Goal: Find specific page/section: Find specific page/section

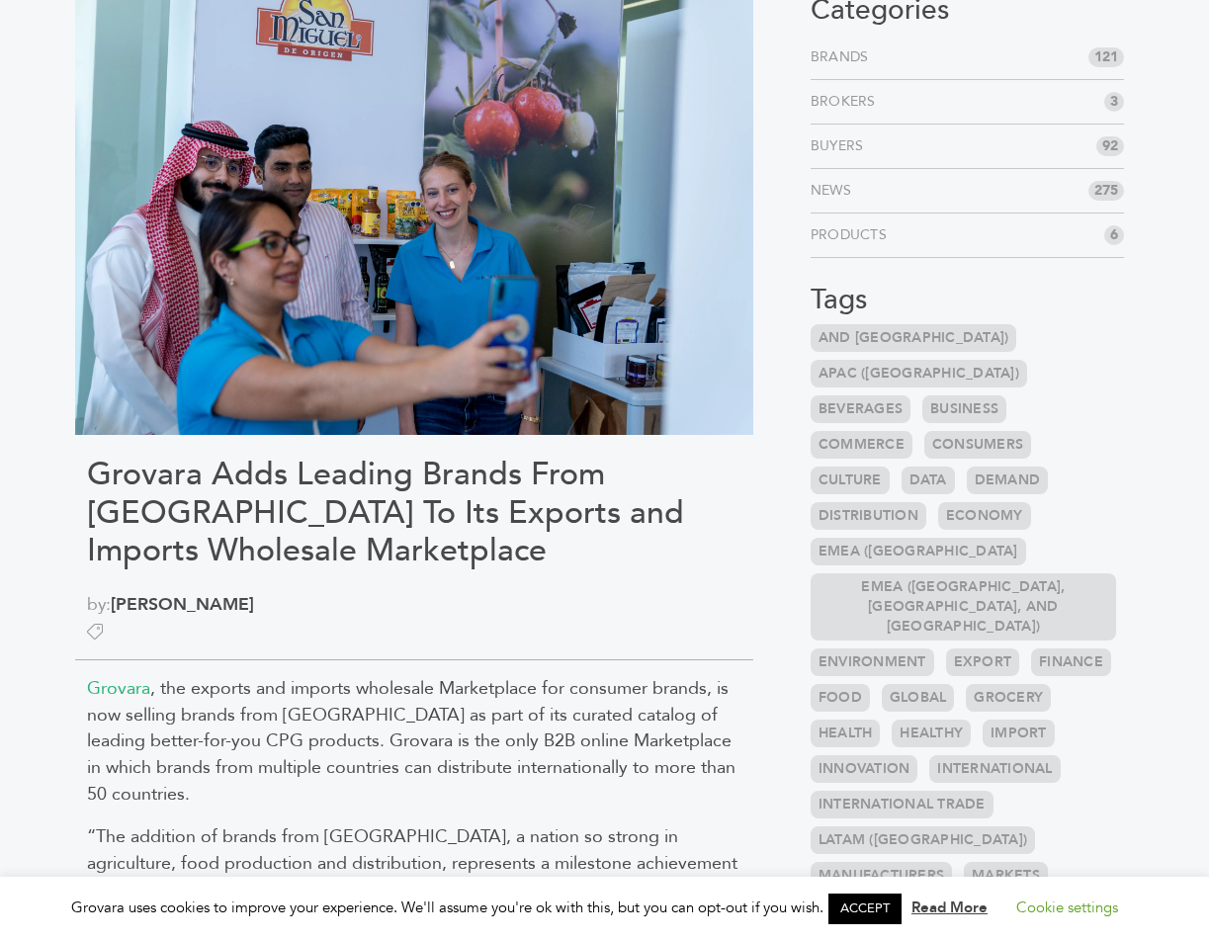
scroll to position [288, 0]
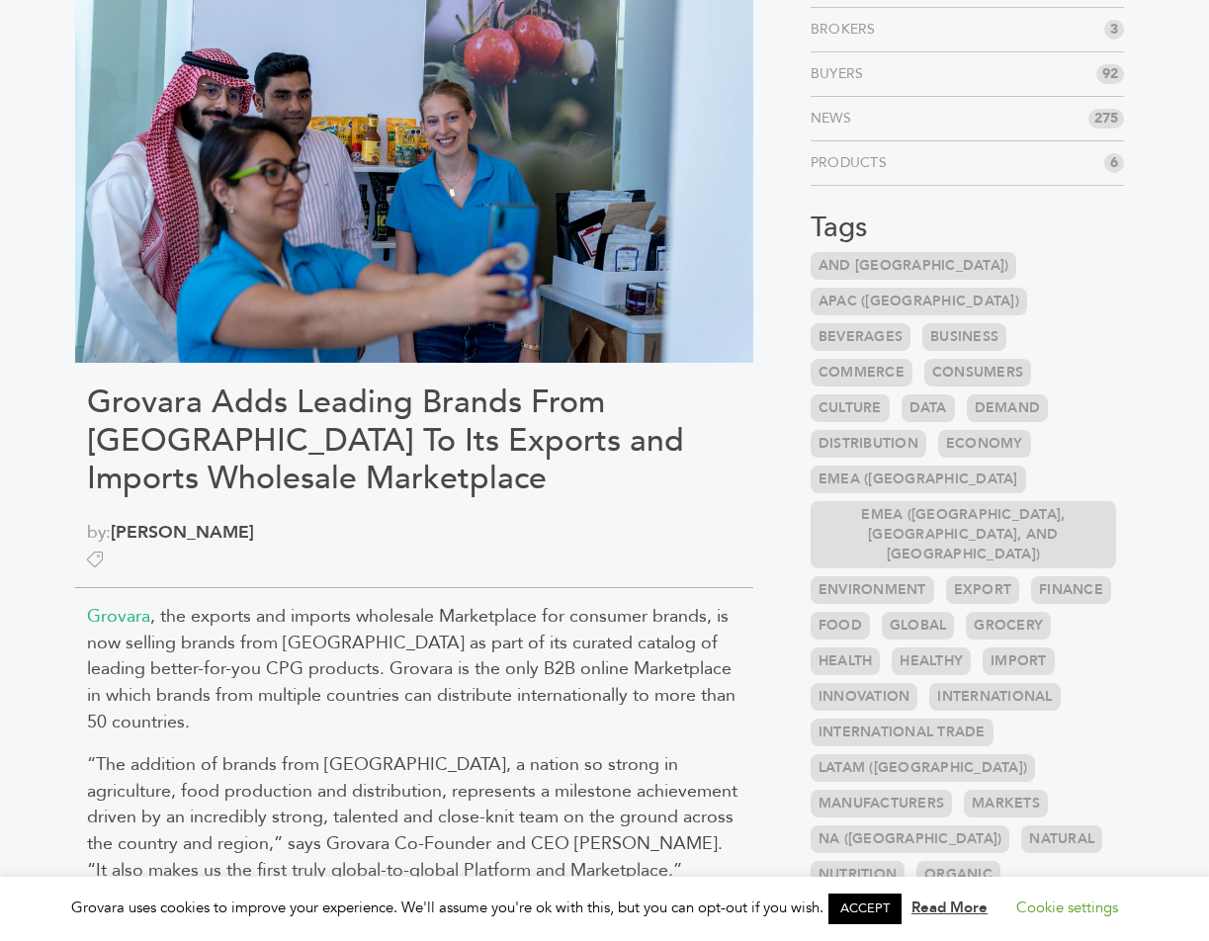
click at [376, 622] on span ", the exports and imports wholesale Marketplace for consumer brands, is now sel…" at bounding box center [411, 669] width 648 height 130
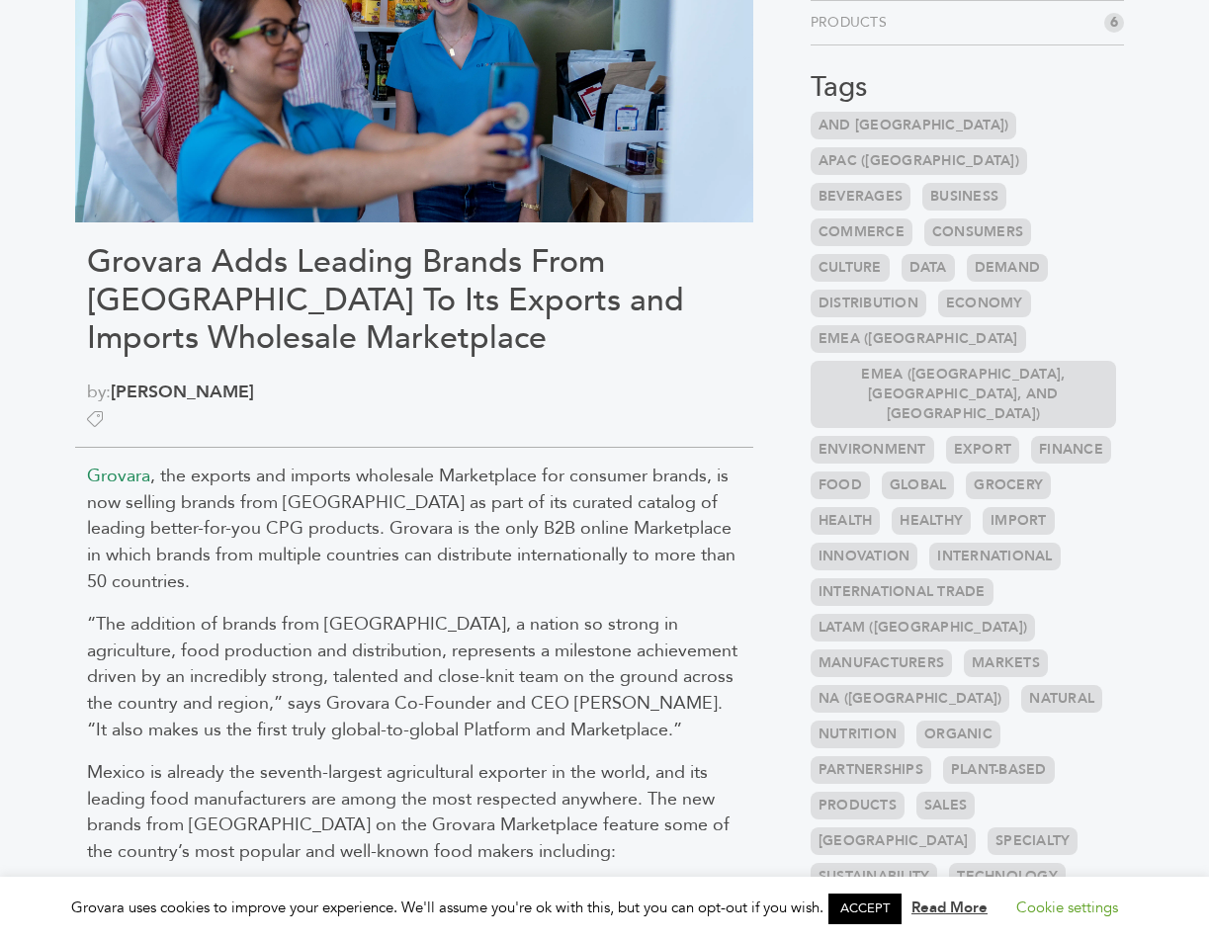
click at [131, 477] on span "Grovara" at bounding box center [118, 476] width 63 height 25
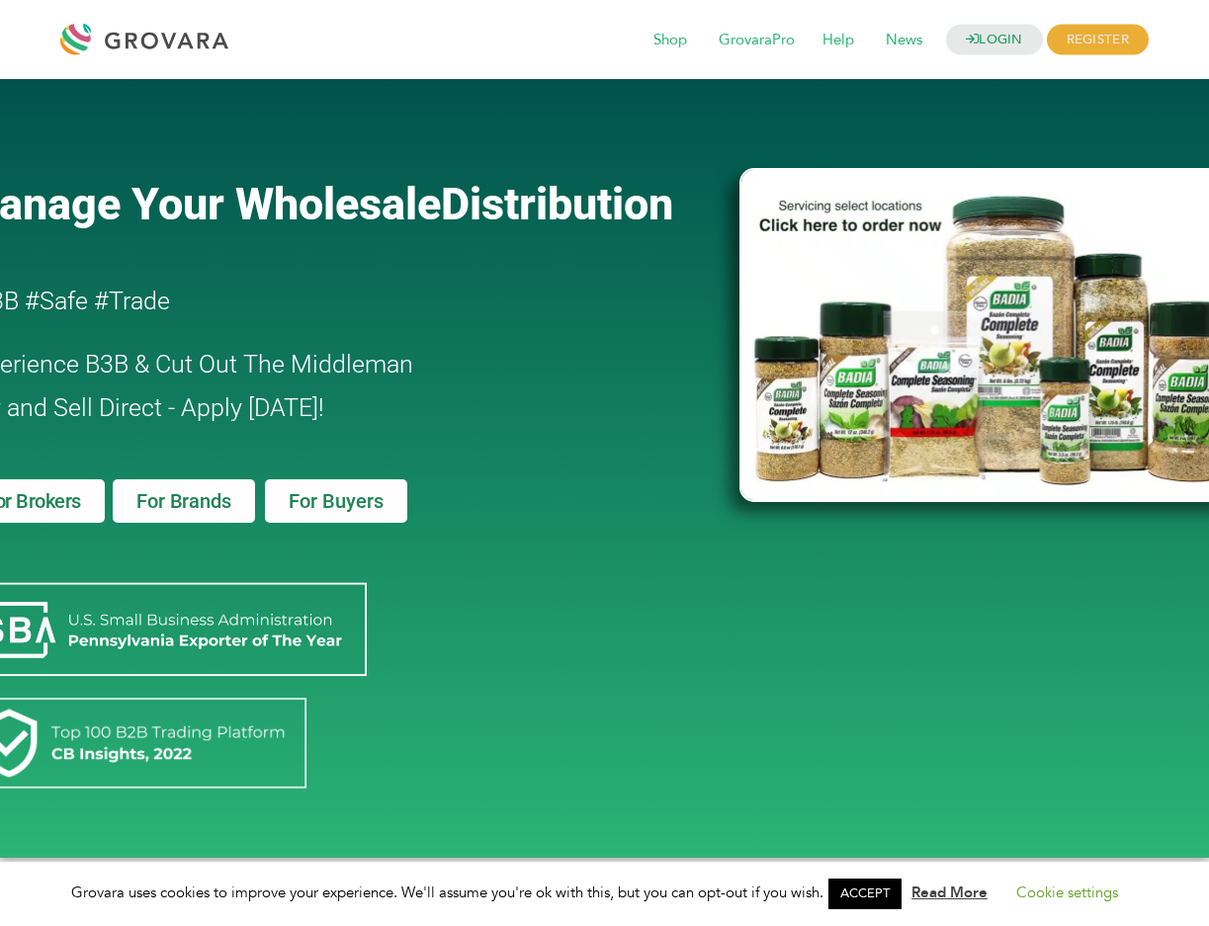
click at [471, 374] on h2 "Experience B3B & Cut Out The Middleman Buy and Sell Direct - Apply Today!" at bounding box center [294, 386] width 668 height 87
click at [493, 270] on div "Manage Your Wholesale Distribution #B3B #Safe #Trade Experience B3B & Cut Out T…" at bounding box center [340, 468] width 779 height 759
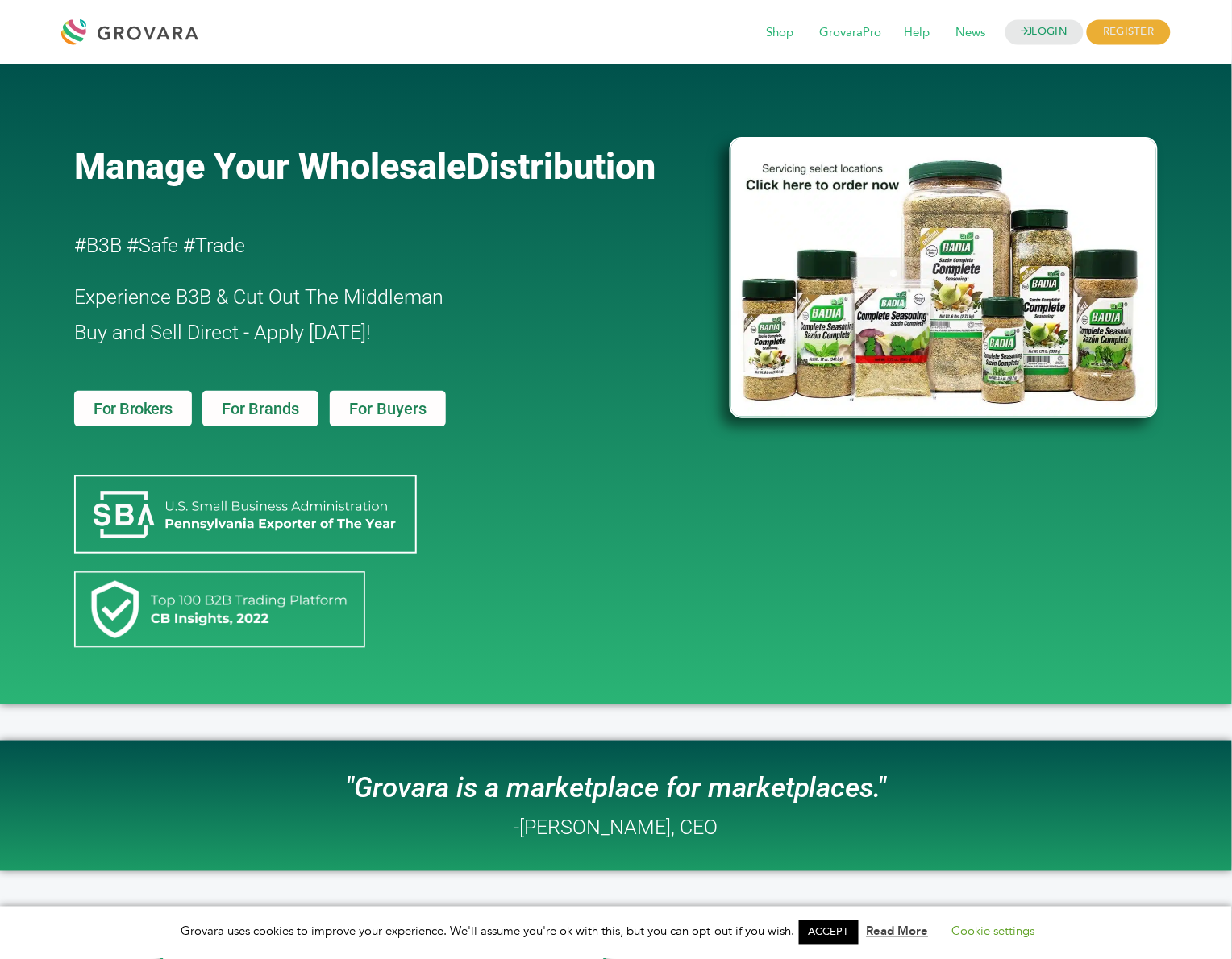
click at [410, 175] on span "Manage Your Wholesale" at bounding box center [270, 166] width 392 height 42
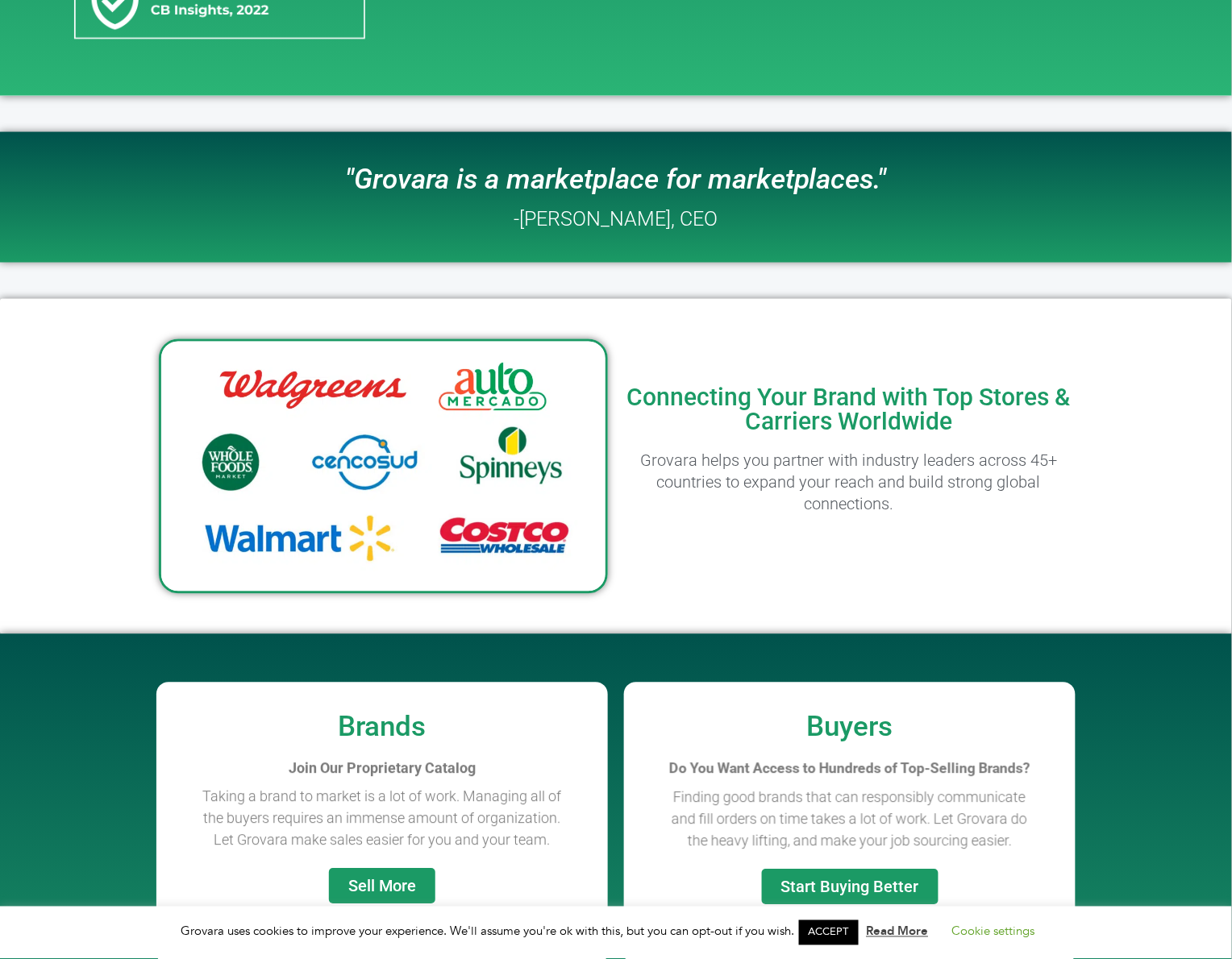
scroll to position [305, 0]
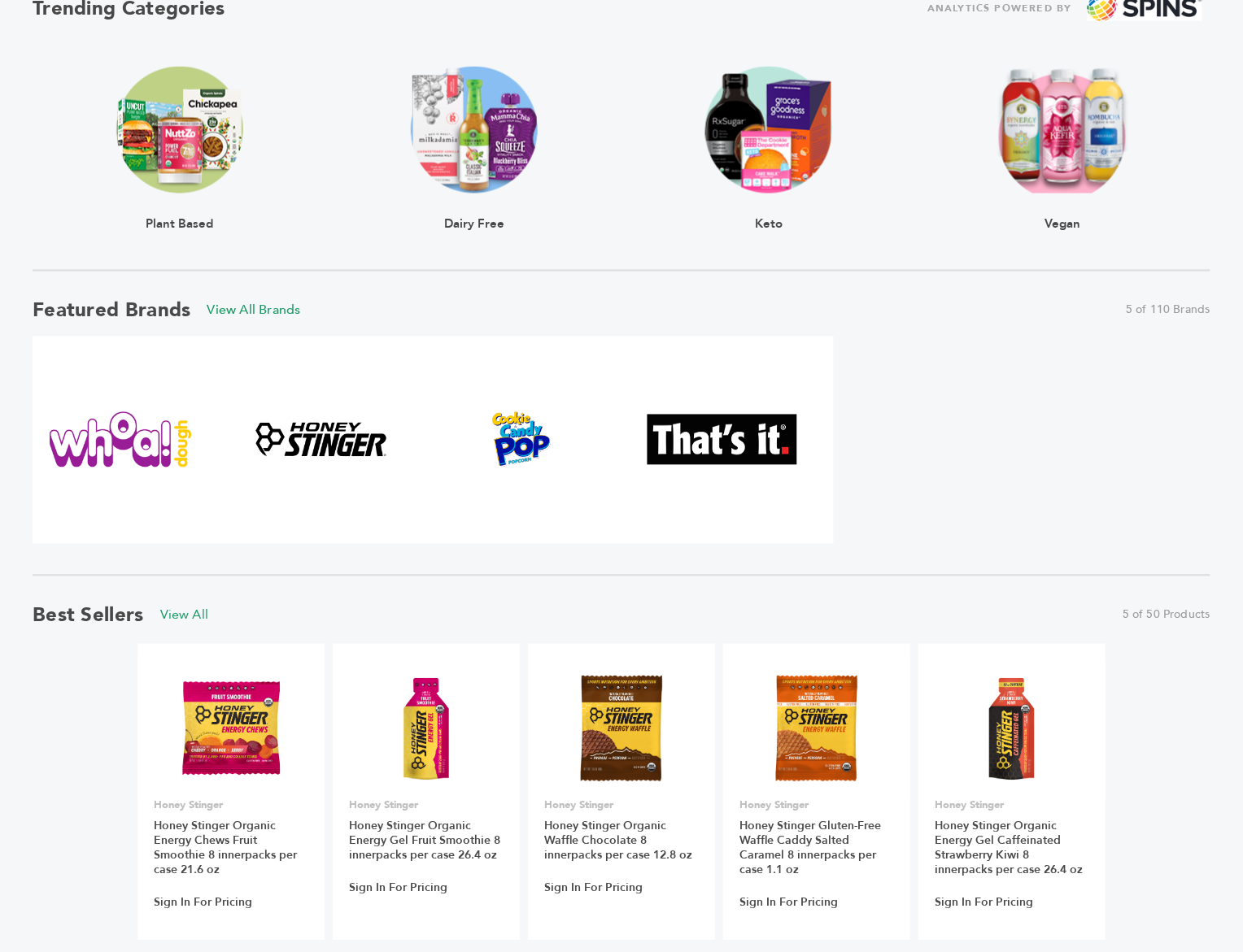
scroll to position [40, 0]
